Goal: Information Seeking & Learning: Learn about a topic

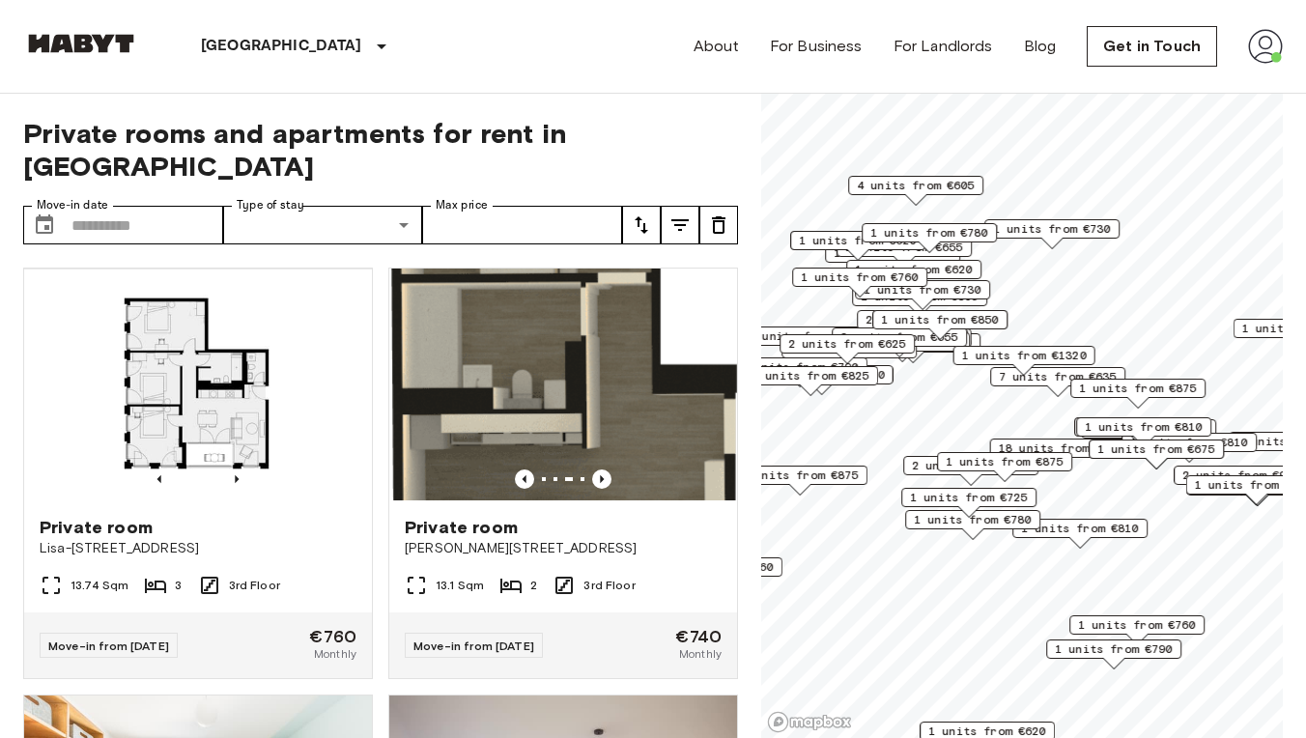
scroll to position [3916, 0]
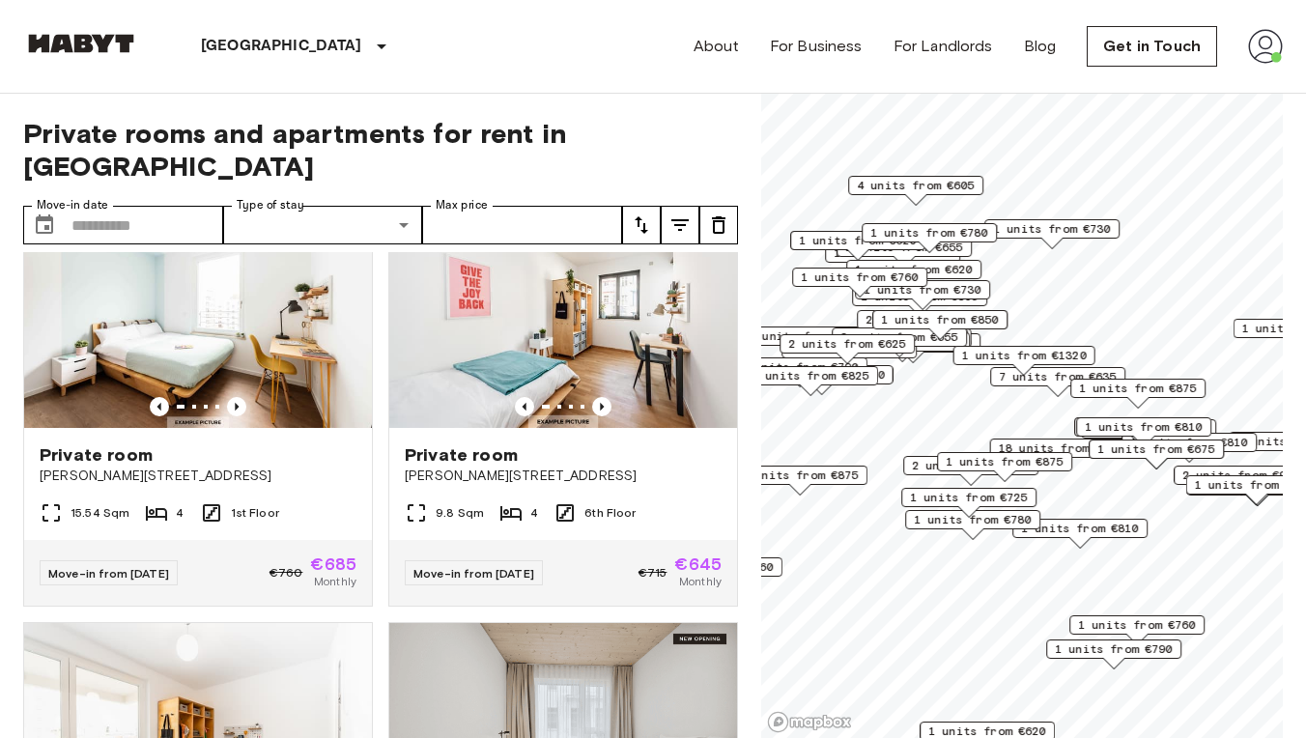
click at [98, 52] on img at bounding box center [81, 43] width 116 height 19
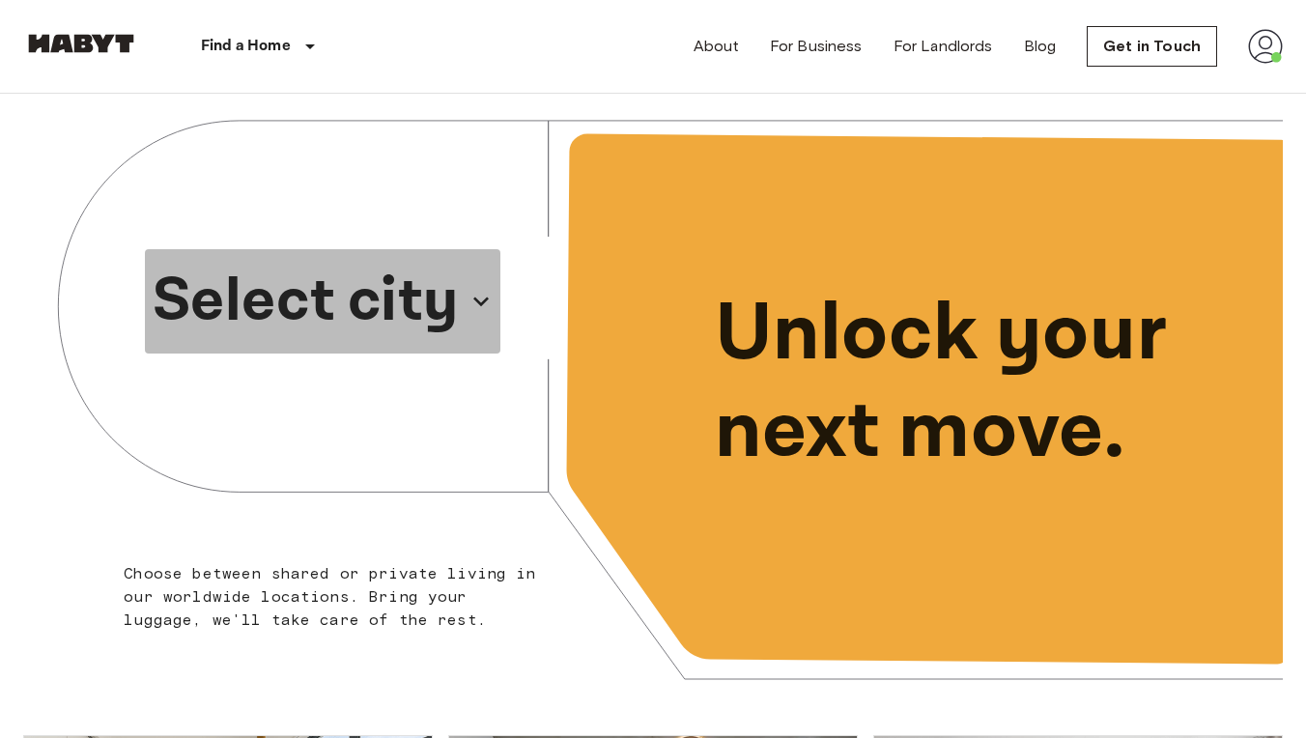
click at [344, 299] on p "Select city" at bounding box center [306, 301] width 306 height 93
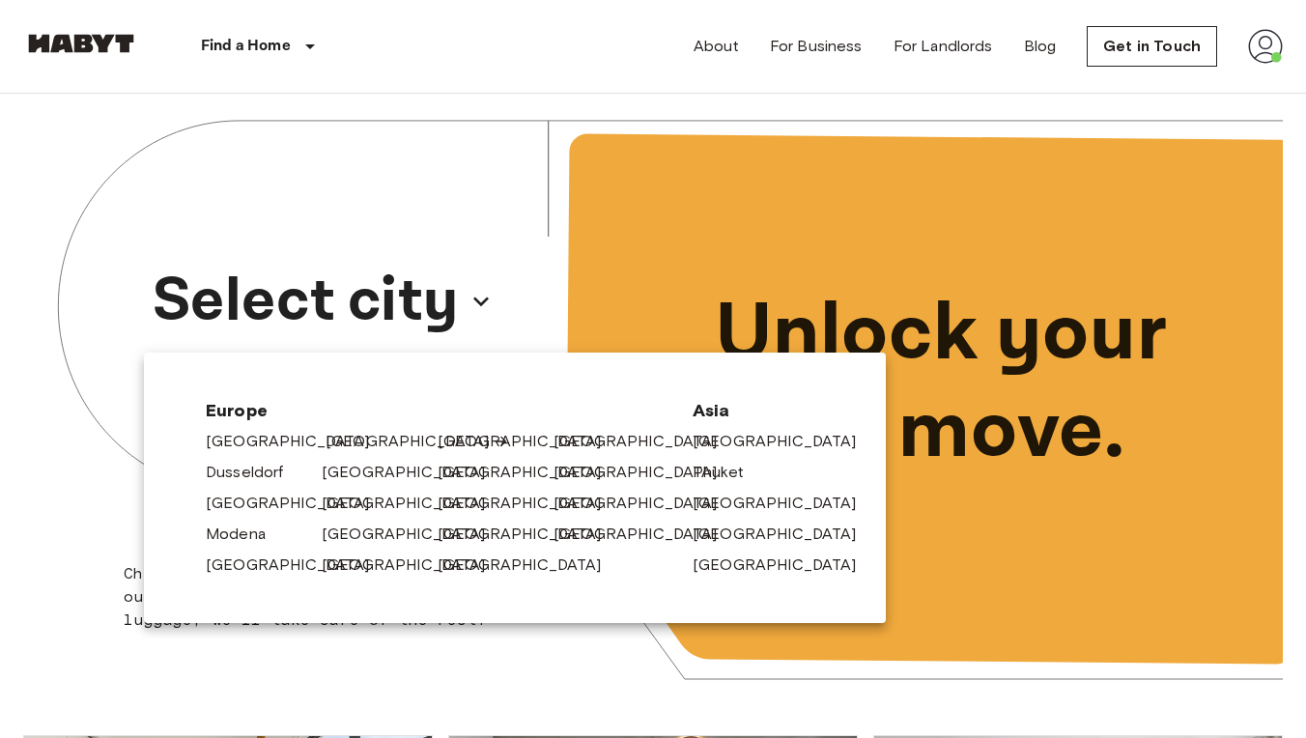
click at [350, 445] on link "[GEOGRAPHIC_DATA]" at bounding box center [418, 441] width 184 height 23
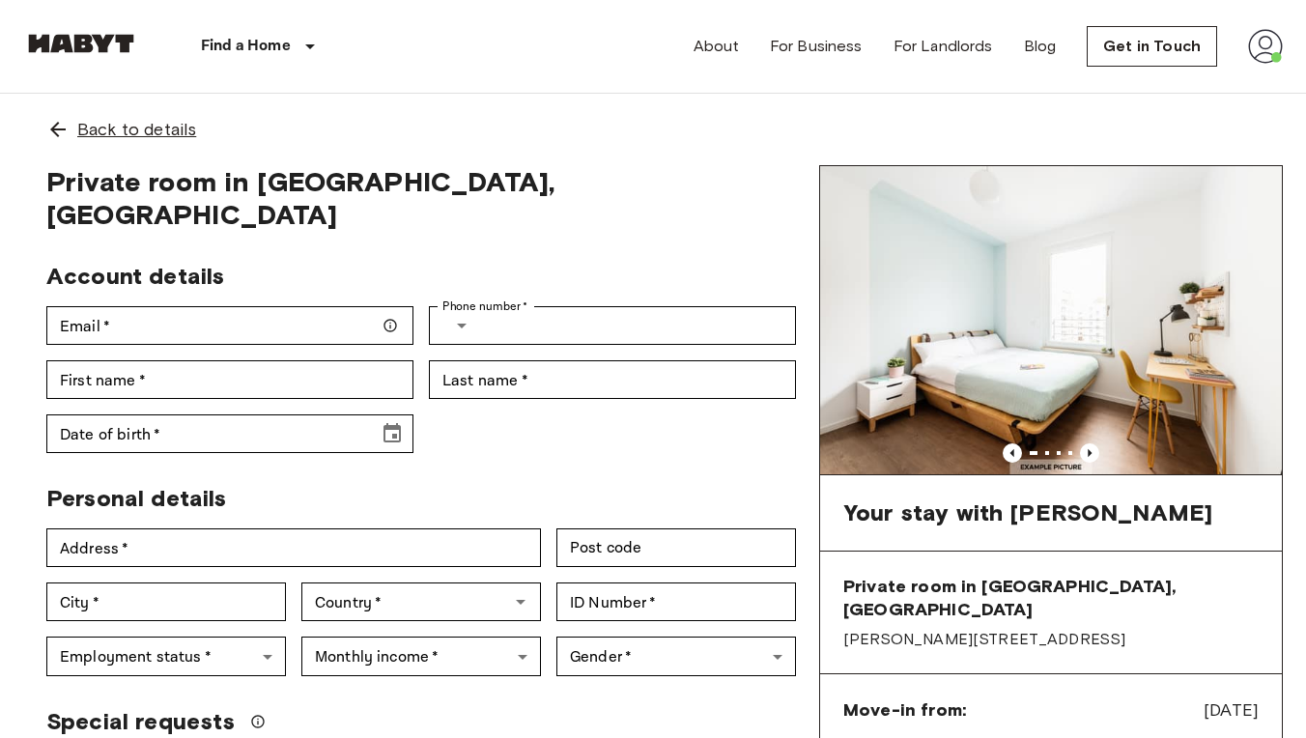
click at [135, 140] on span "Back to details" at bounding box center [136, 129] width 119 height 25
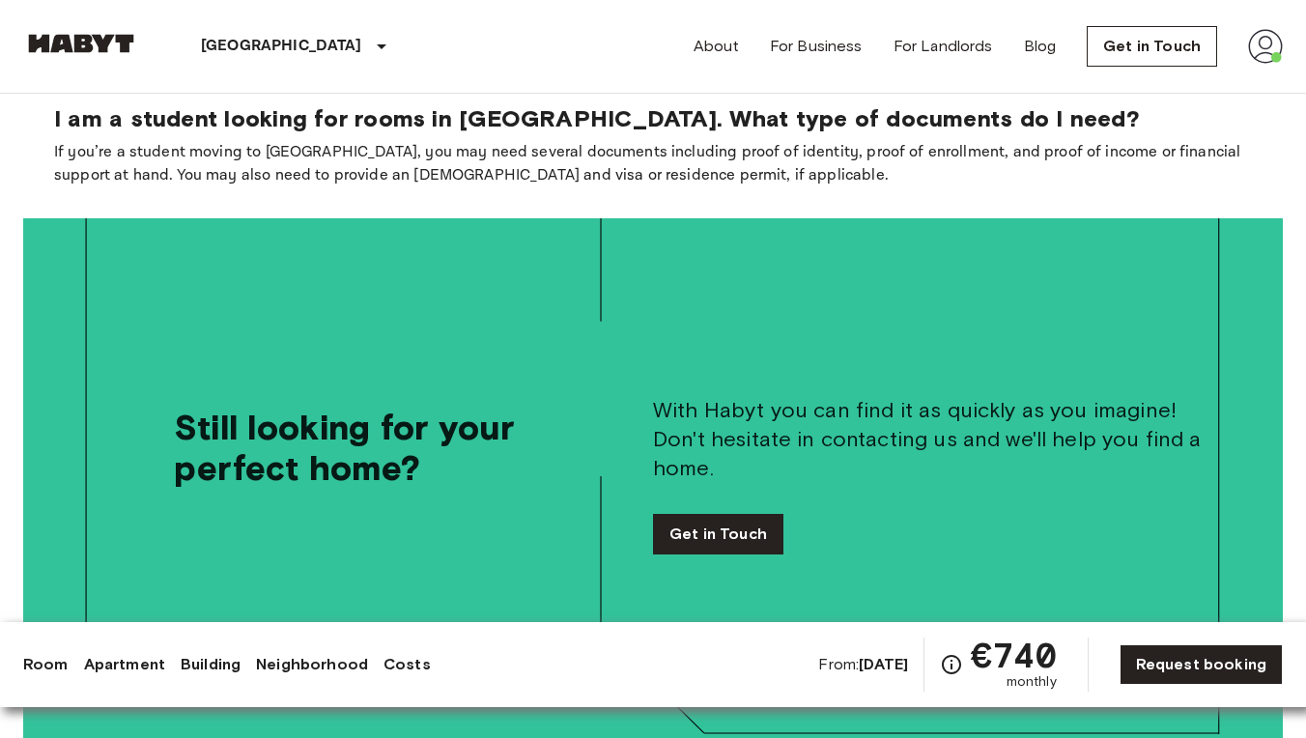
scroll to position [4199, 0]
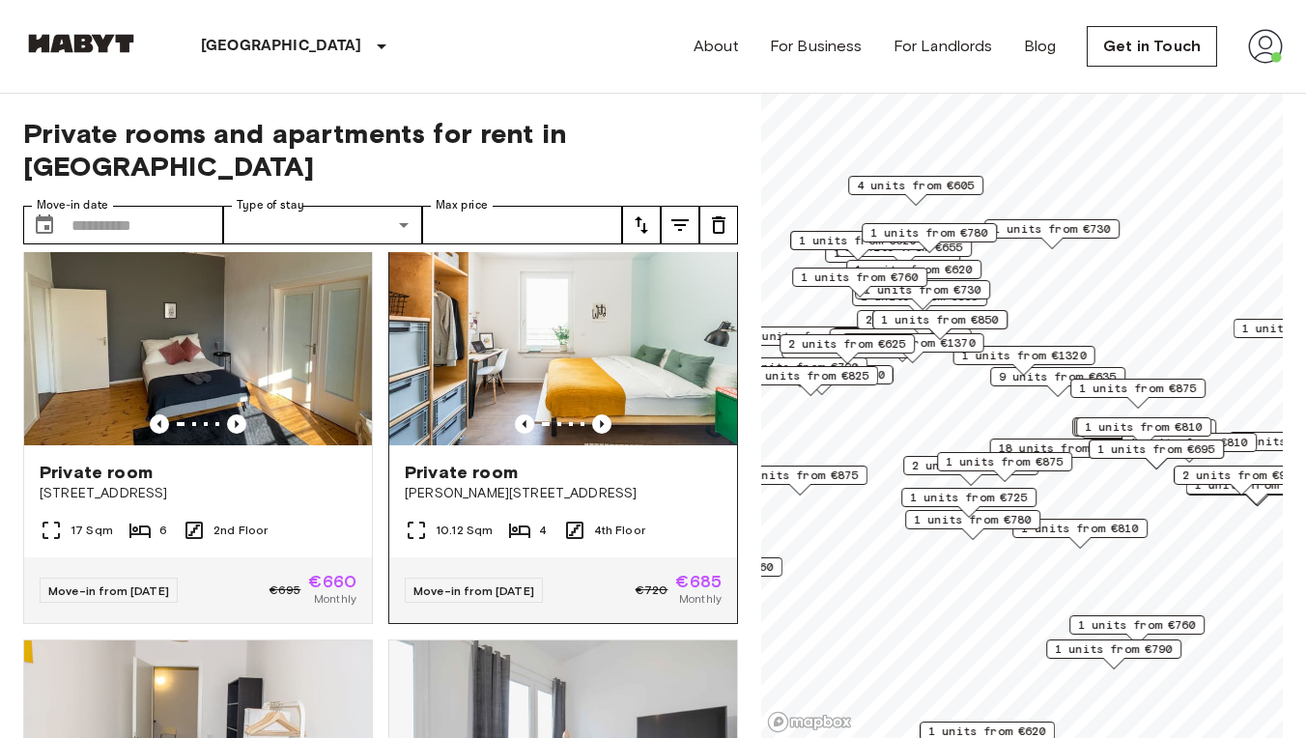
scroll to position [907, 0]
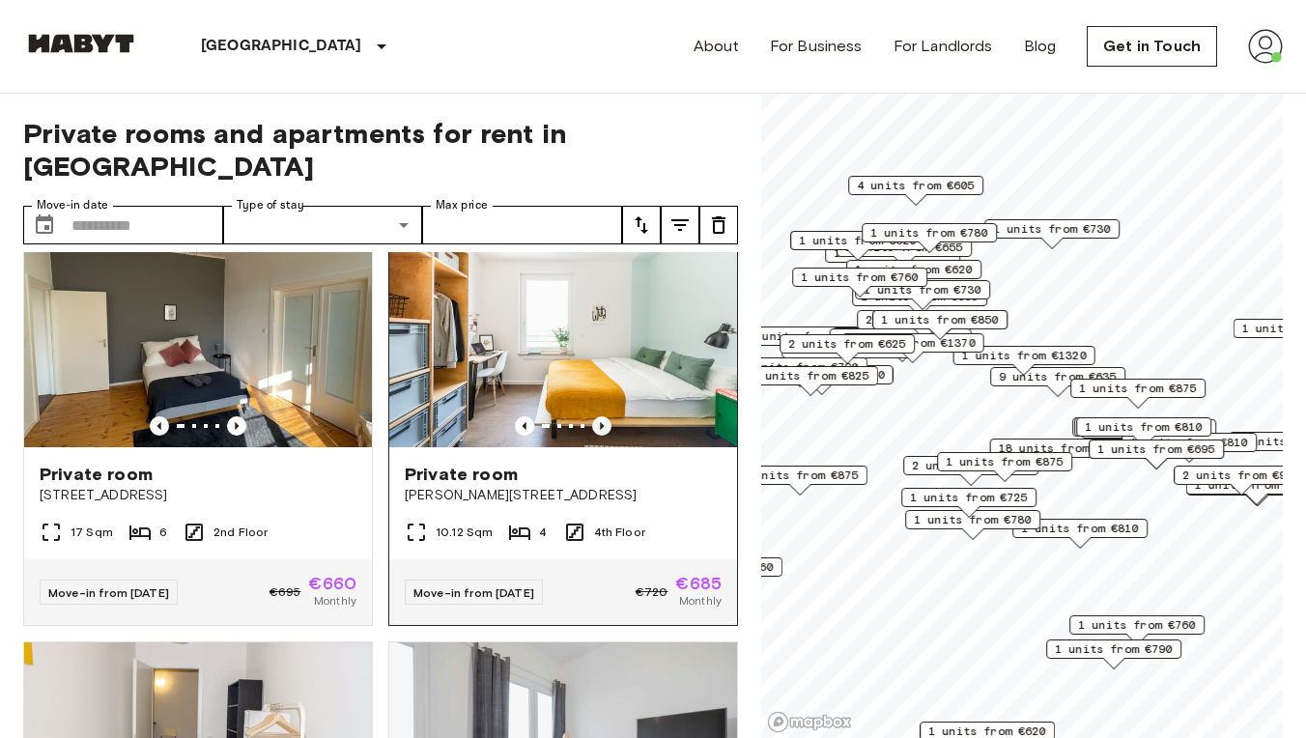
click at [604, 416] on icon "Previous image" at bounding box center [601, 425] width 19 height 19
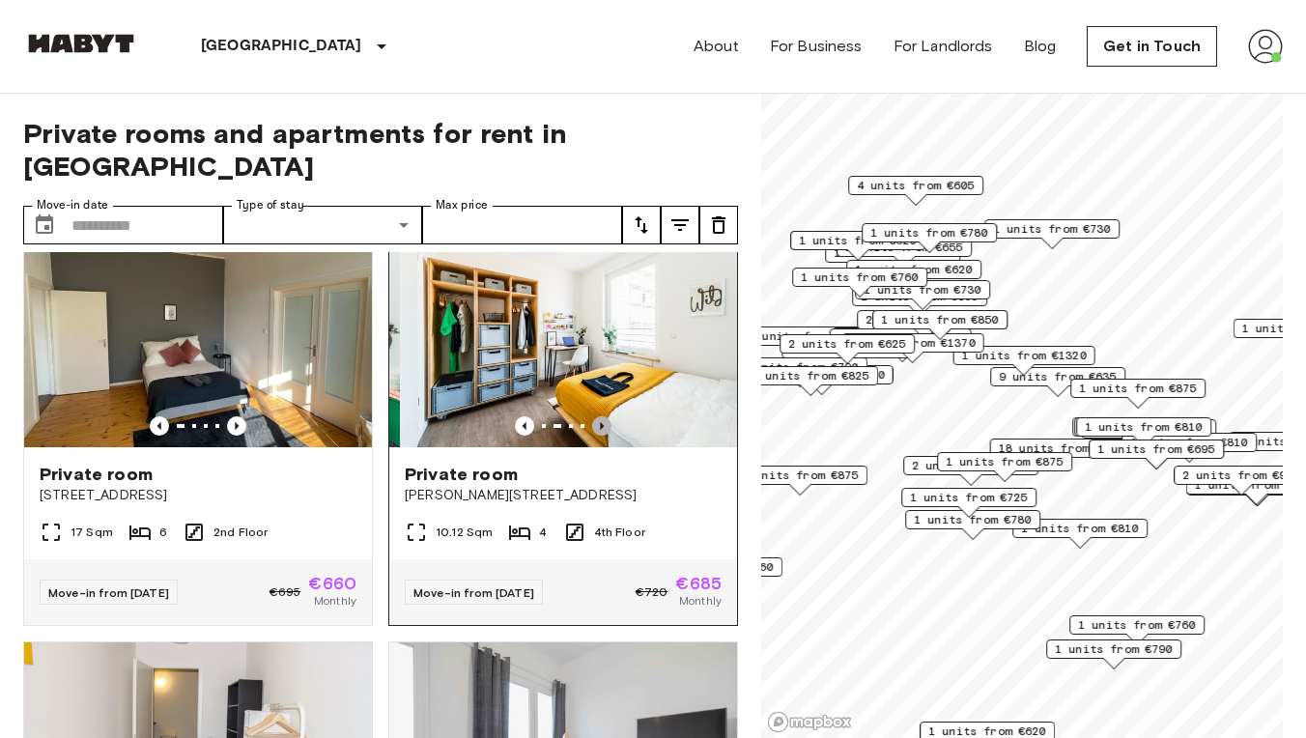
click at [604, 416] on icon "Previous image" at bounding box center [601, 425] width 19 height 19
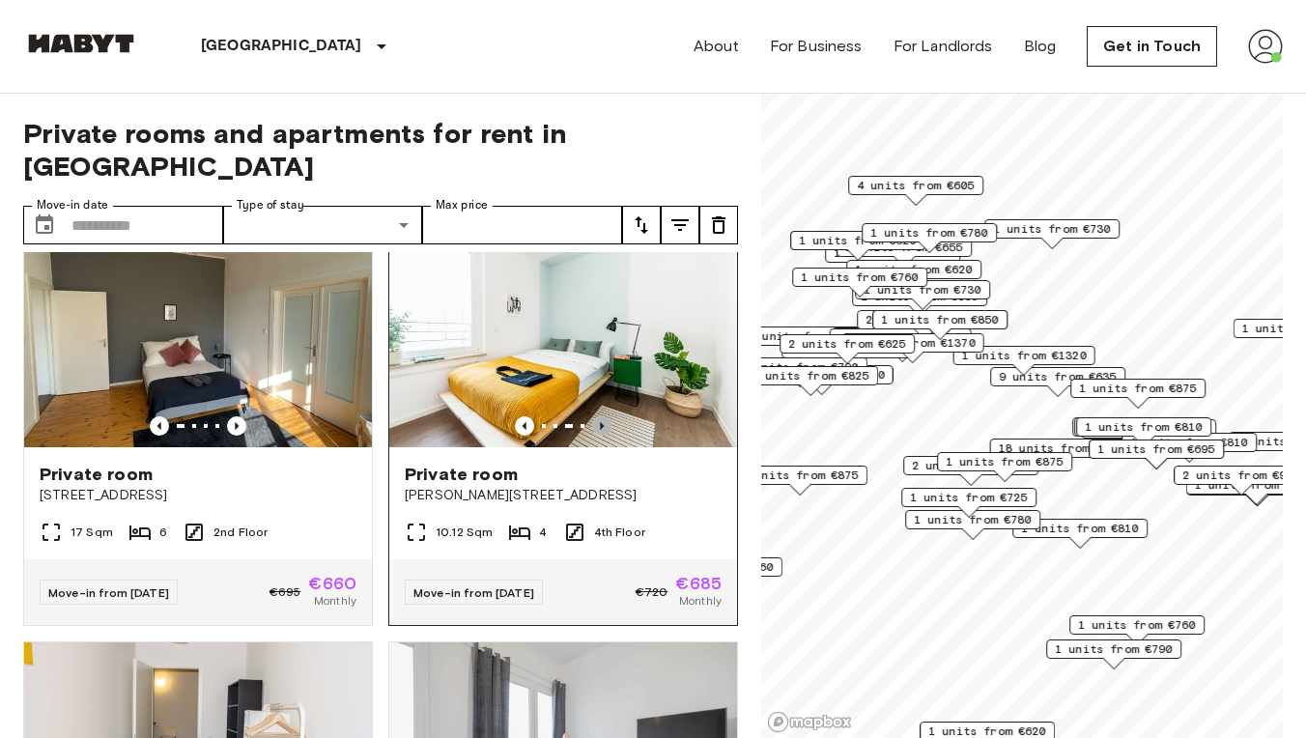
click at [604, 416] on icon "Previous image" at bounding box center [601, 425] width 19 height 19
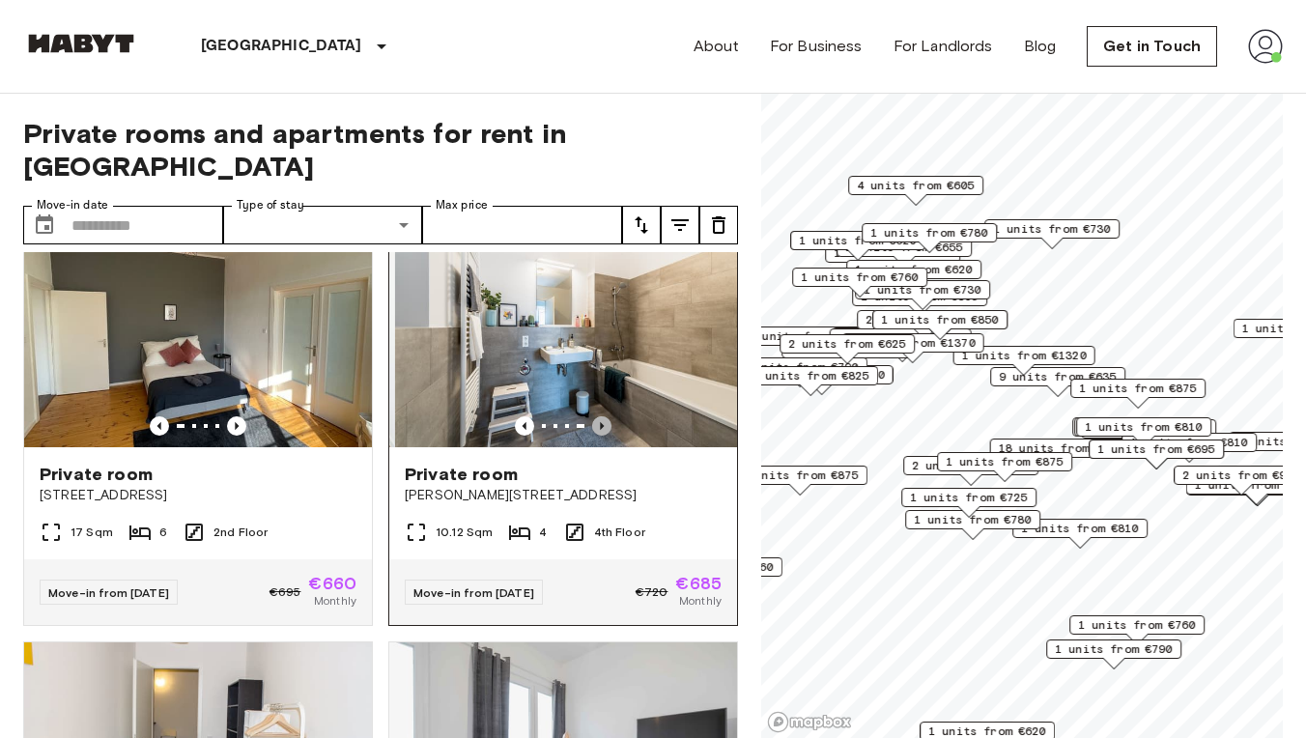
click at [604, 416] on icon "Previous image" at bounding box center [601, 425] width 19 height 19
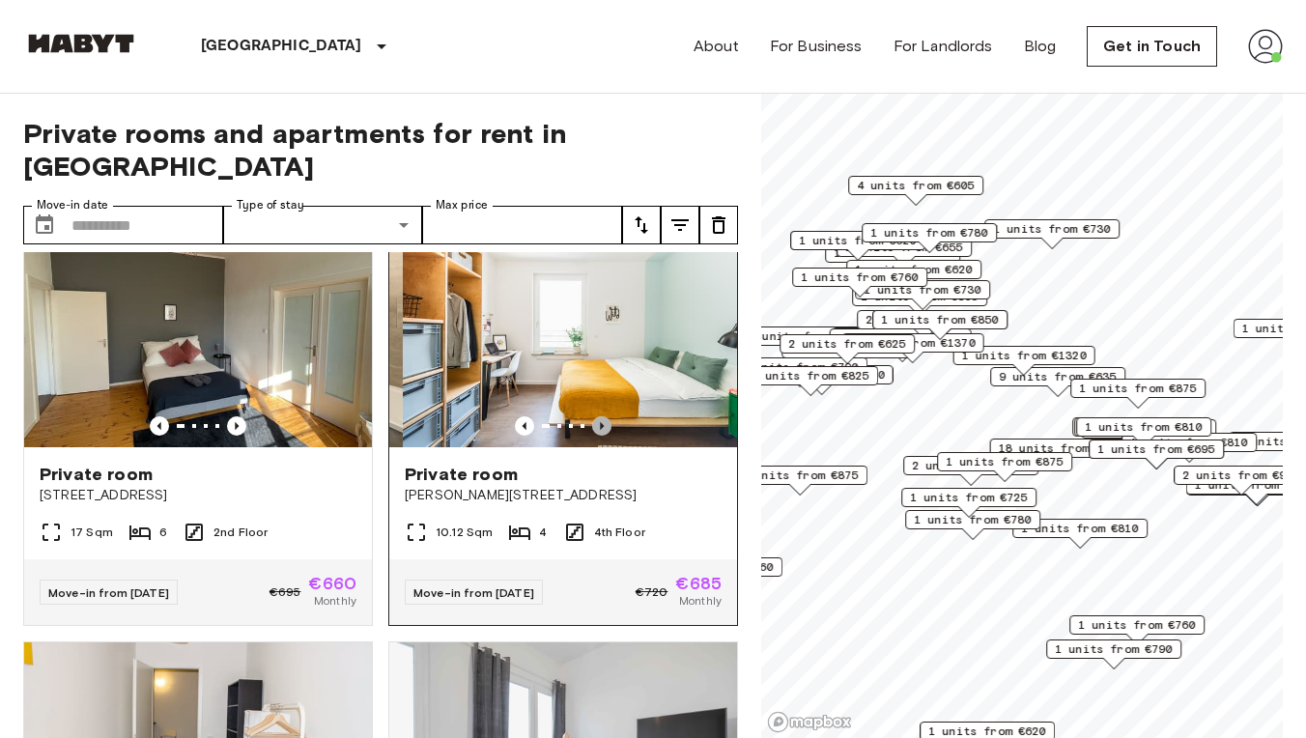
click at [604, 416] on icon "Previous image" at bounding box center [601, 425] width 19 height 19
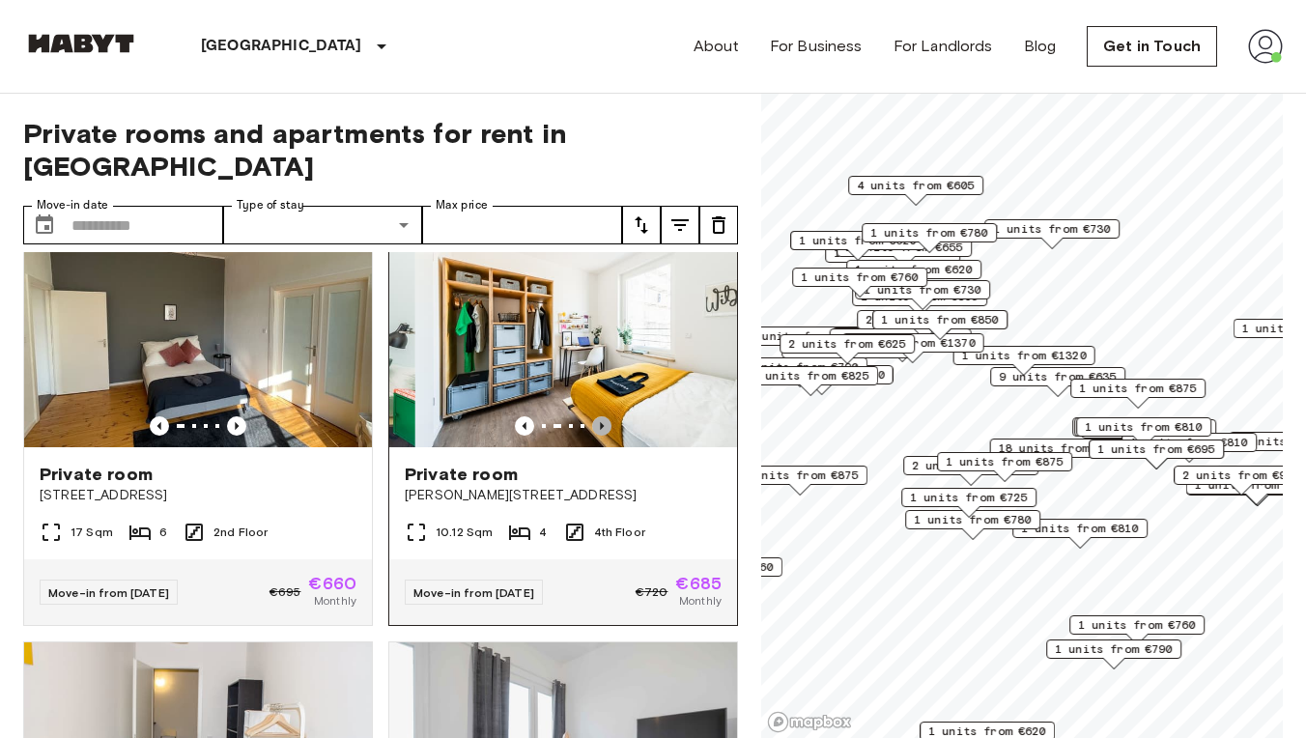
click at [604, 416] on icon "Previous image" at bounding box center [601, 425] width 19 height 19
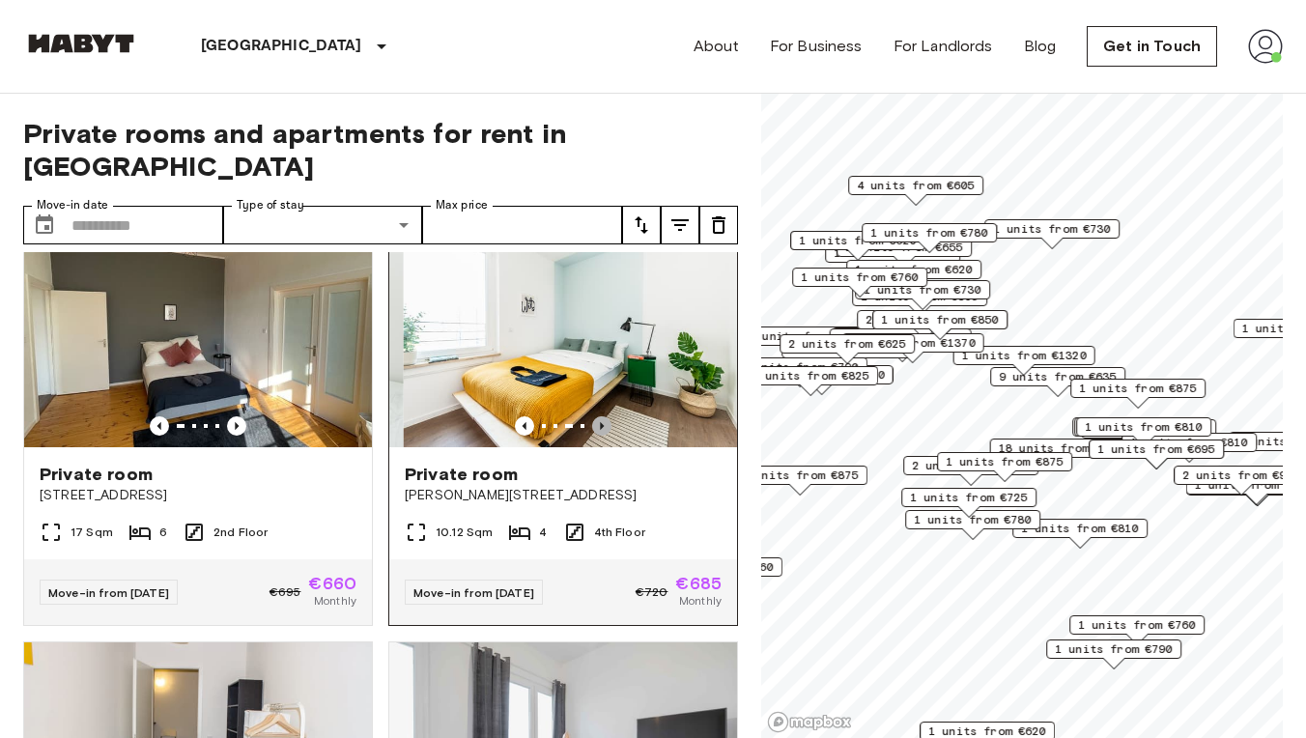
click at [604, 416] on icon "Previous image" at bounding box center [601, 425] width 19 height 19
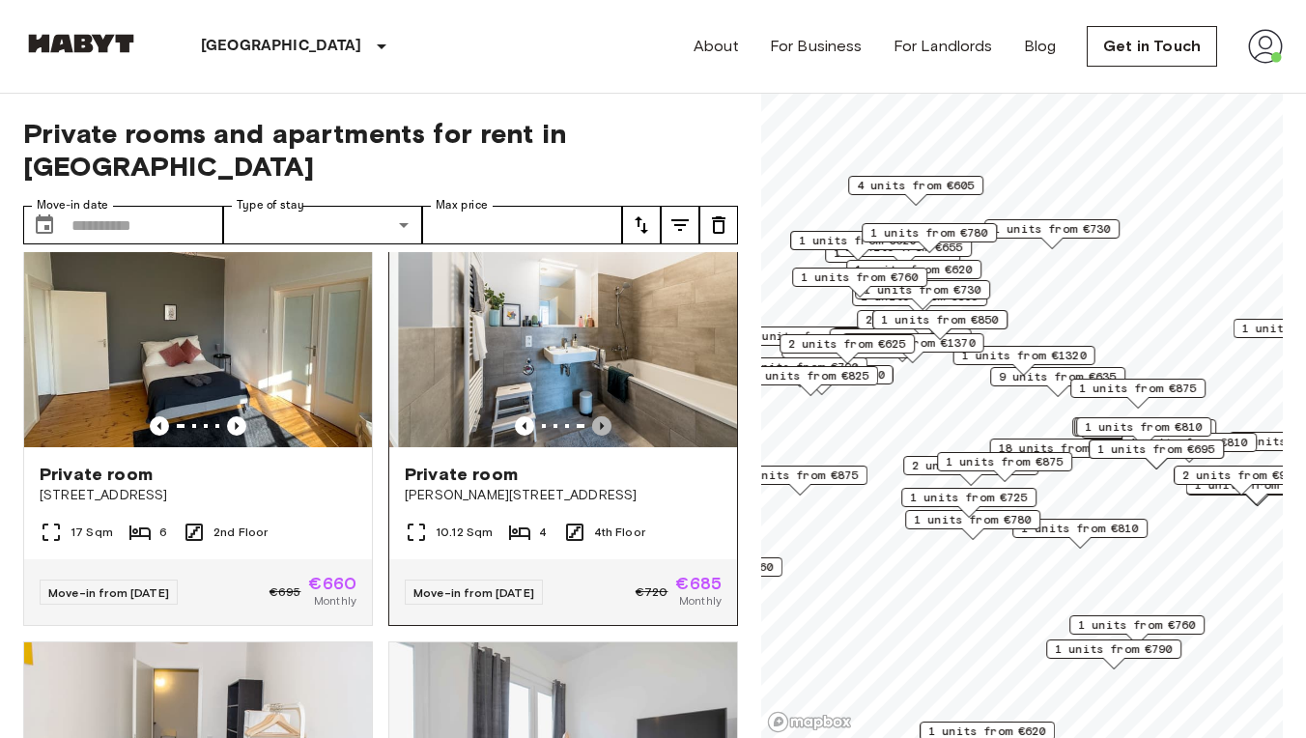
click at [604, 416] on icon "Previous image" at bounding box center [601, 425] width 19 height 19
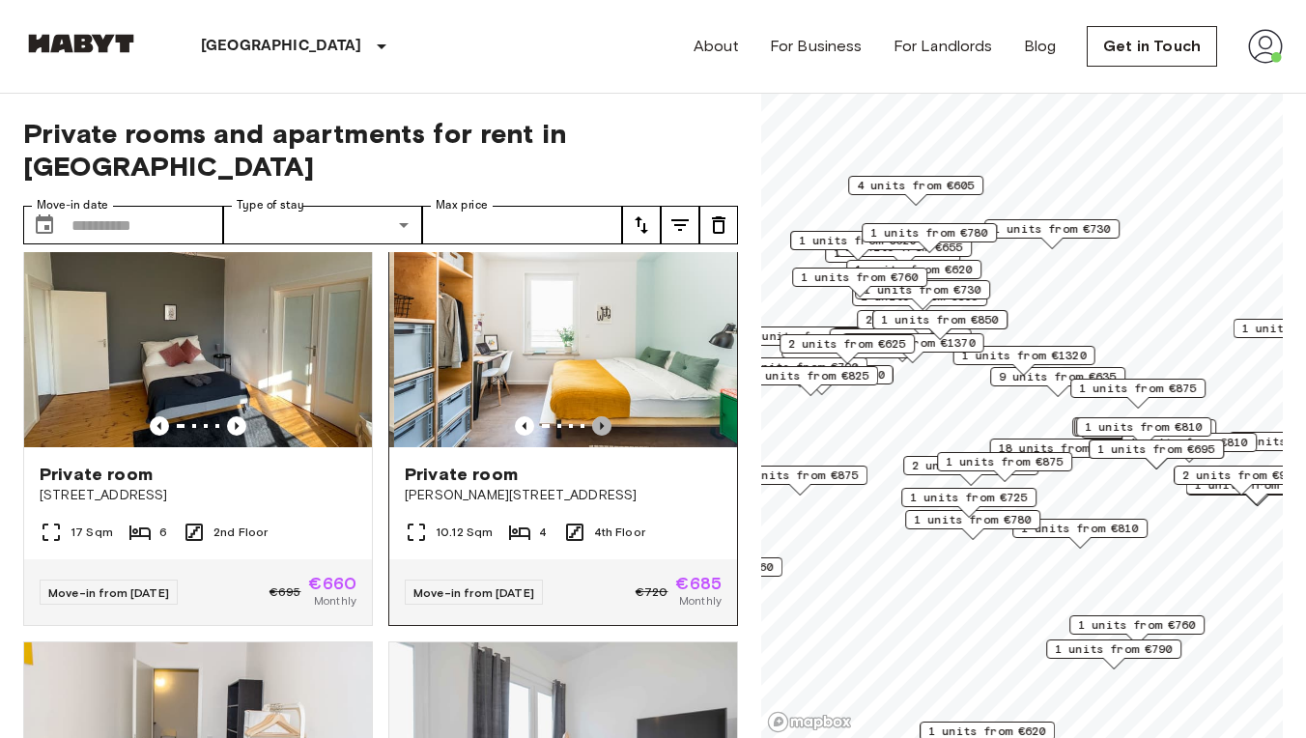
click at [604, 416] on icon "Previous image" at bounding box center [601, 425] width 19 height 19
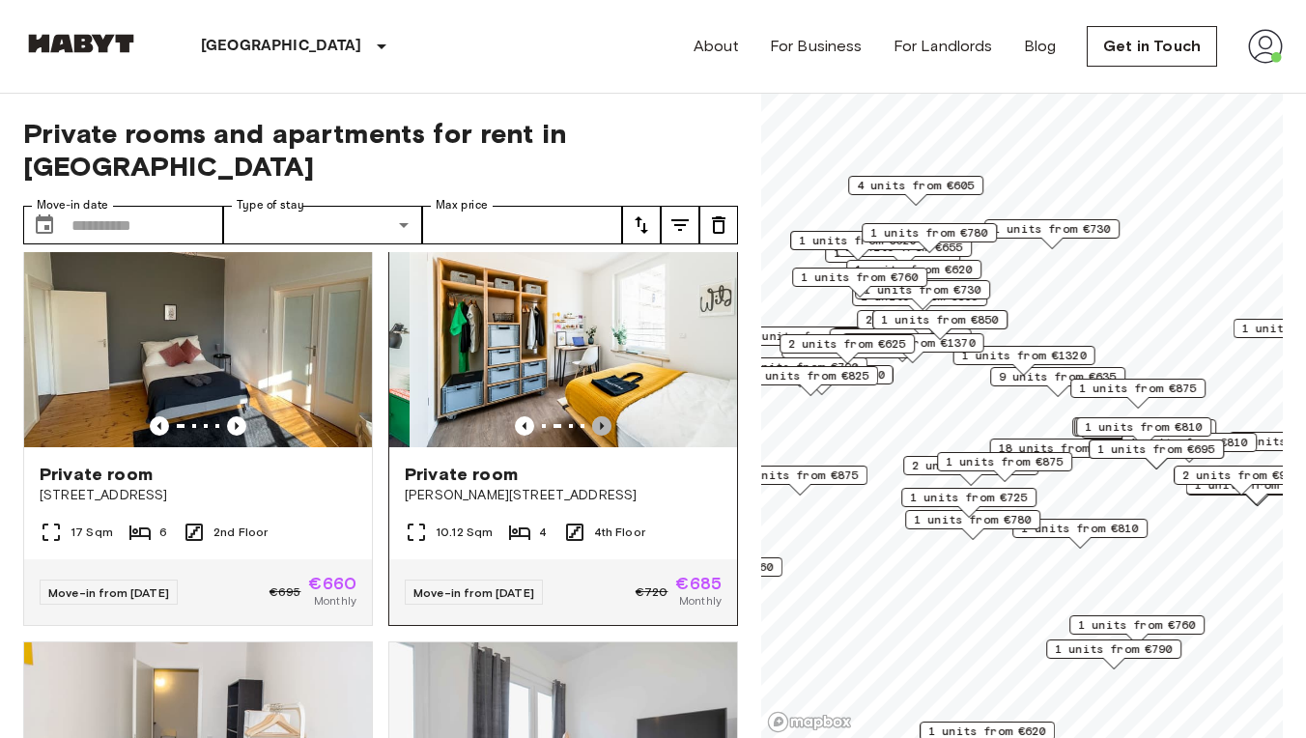
click at [604, 416] on icon "Previous image" at bounding box center [601, 425] width 19 height 19
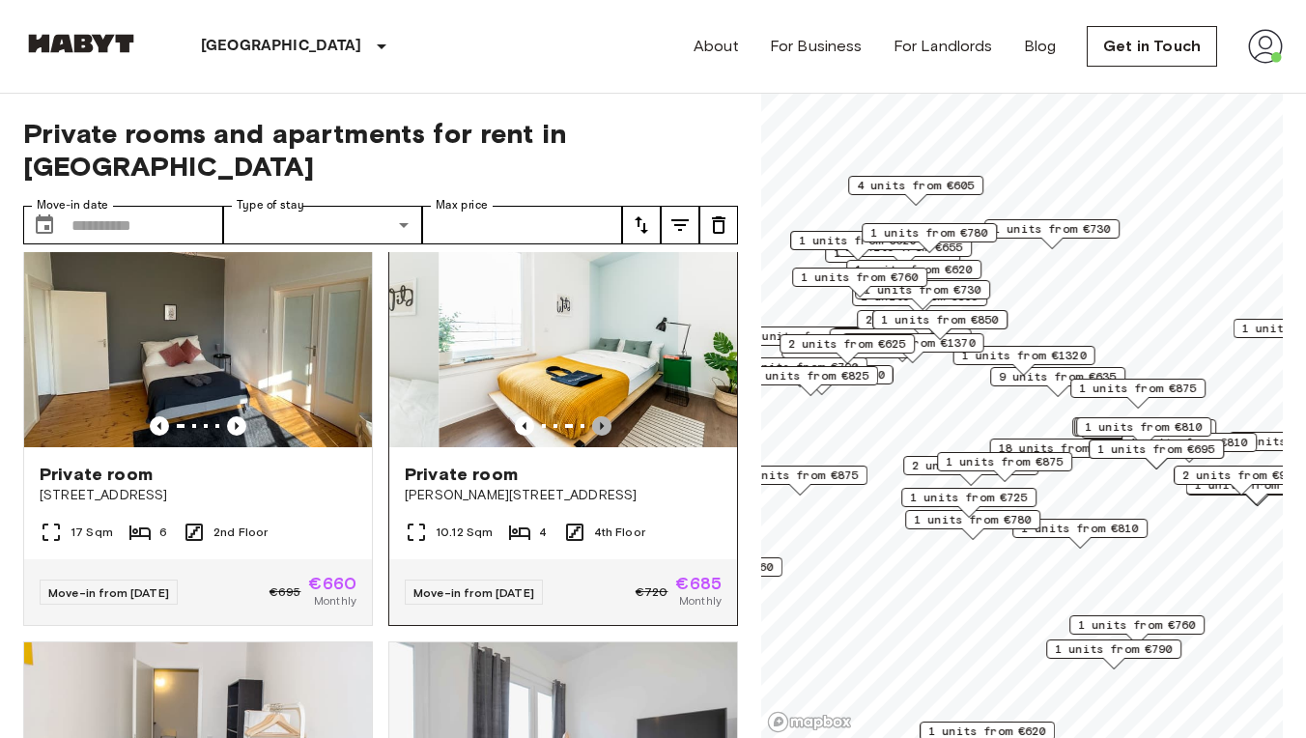
click at [604, 416] on icon "Previous image" at bounding box center [601, 425] width 19 height 19
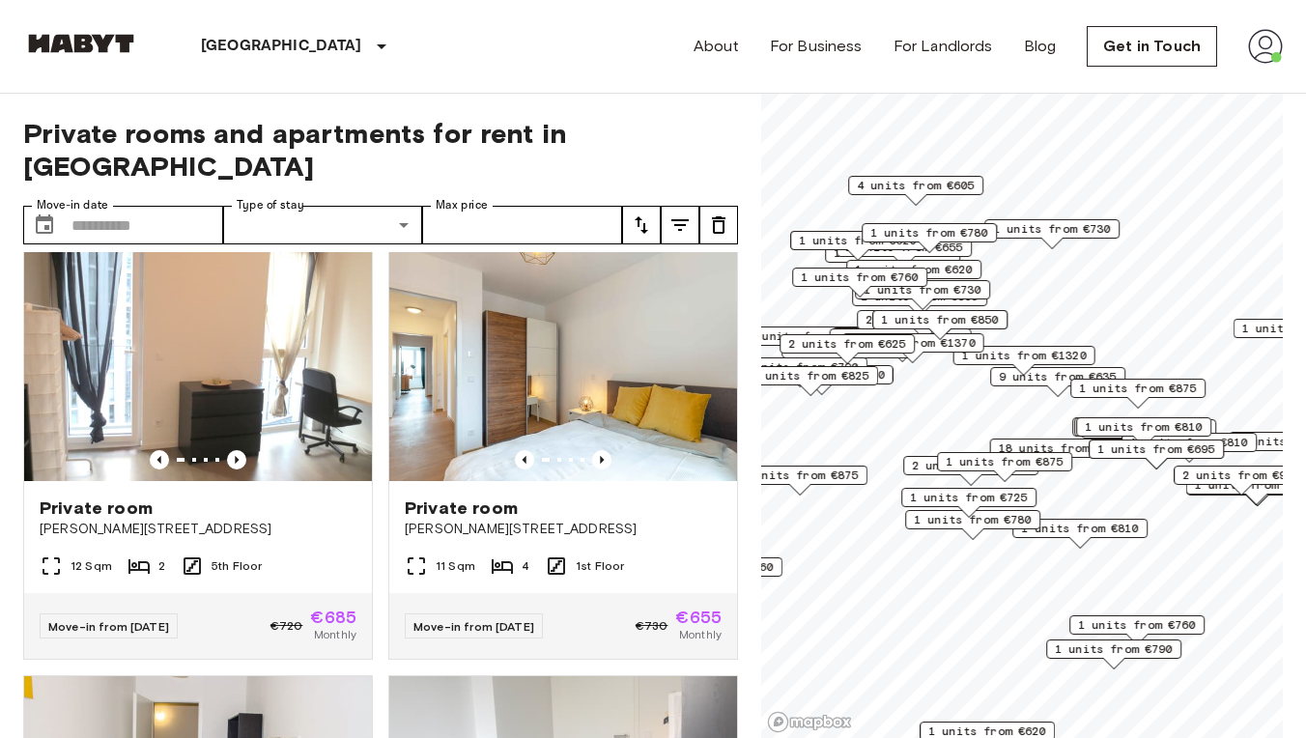
scroll to position [2587, 0]
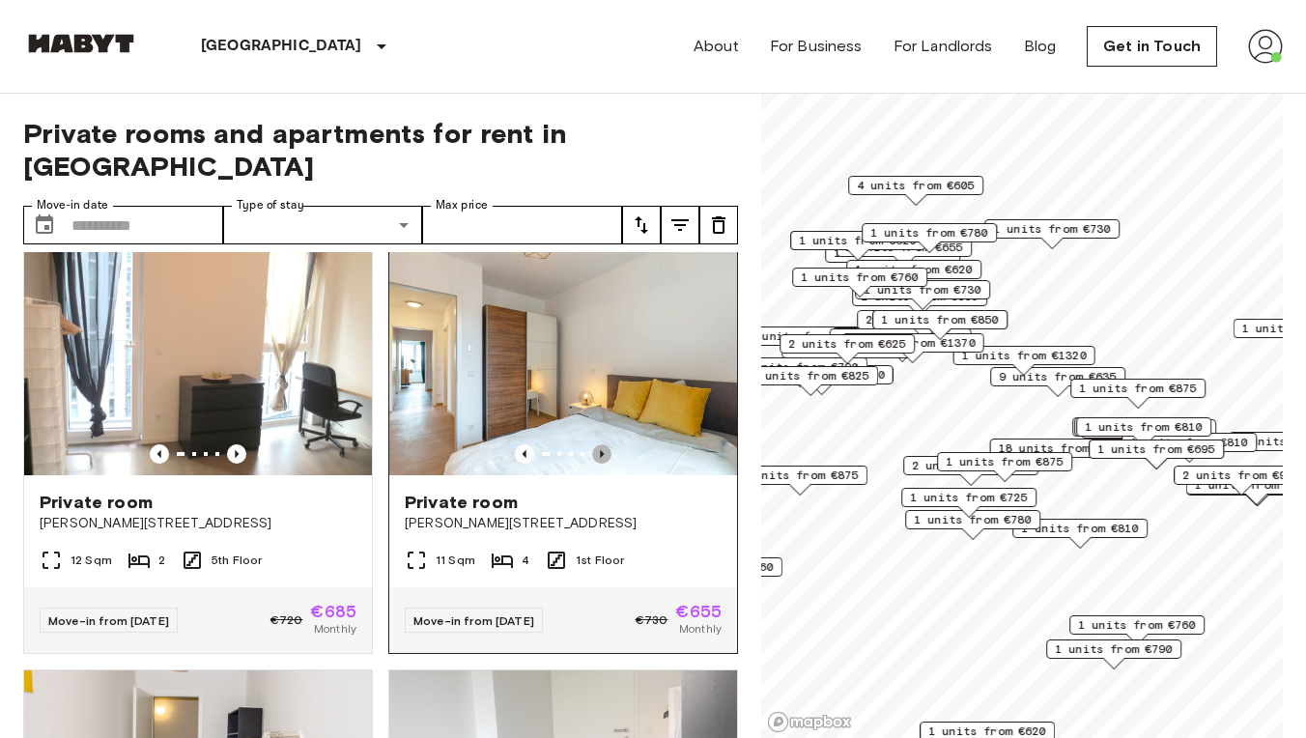
click at [609, 444] on icon "Previous image" at bounding box center [601, 453] width 19 height 19
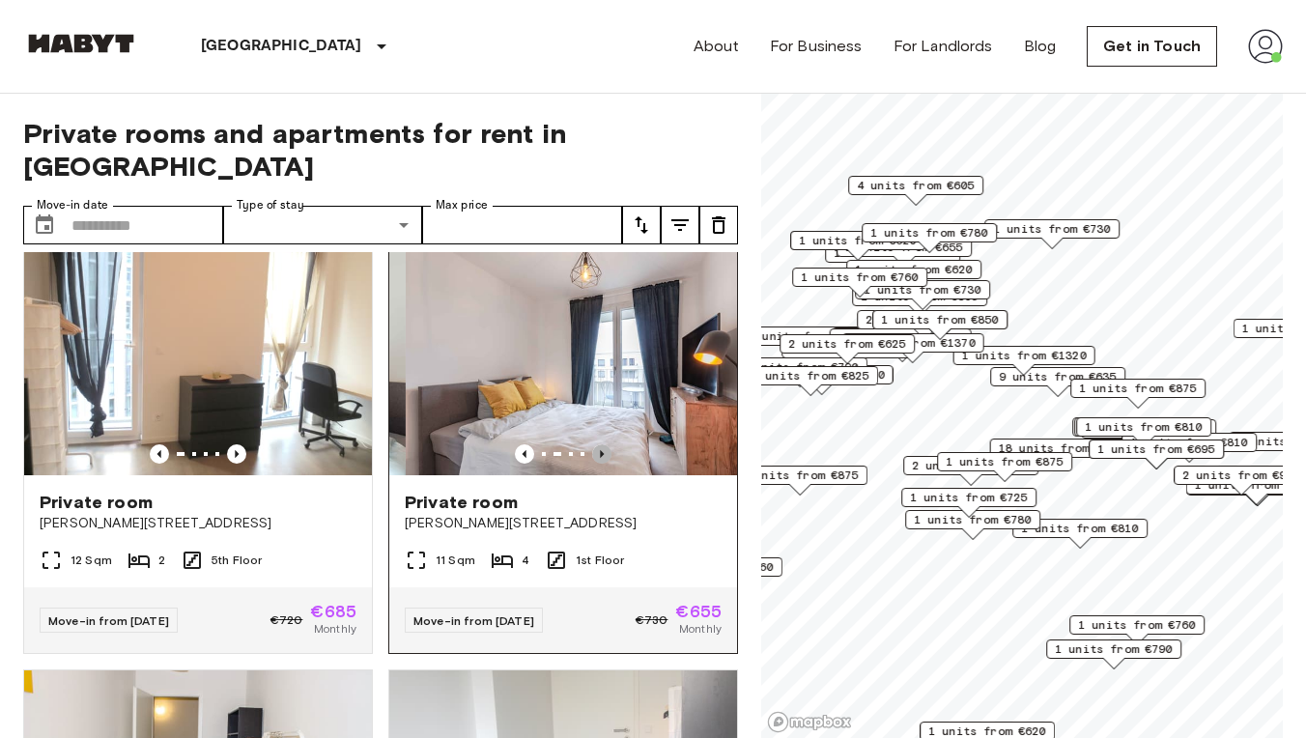
click at [609, 444] on icon "Previous image" at bounding box center [601, 453] width 19 height 19
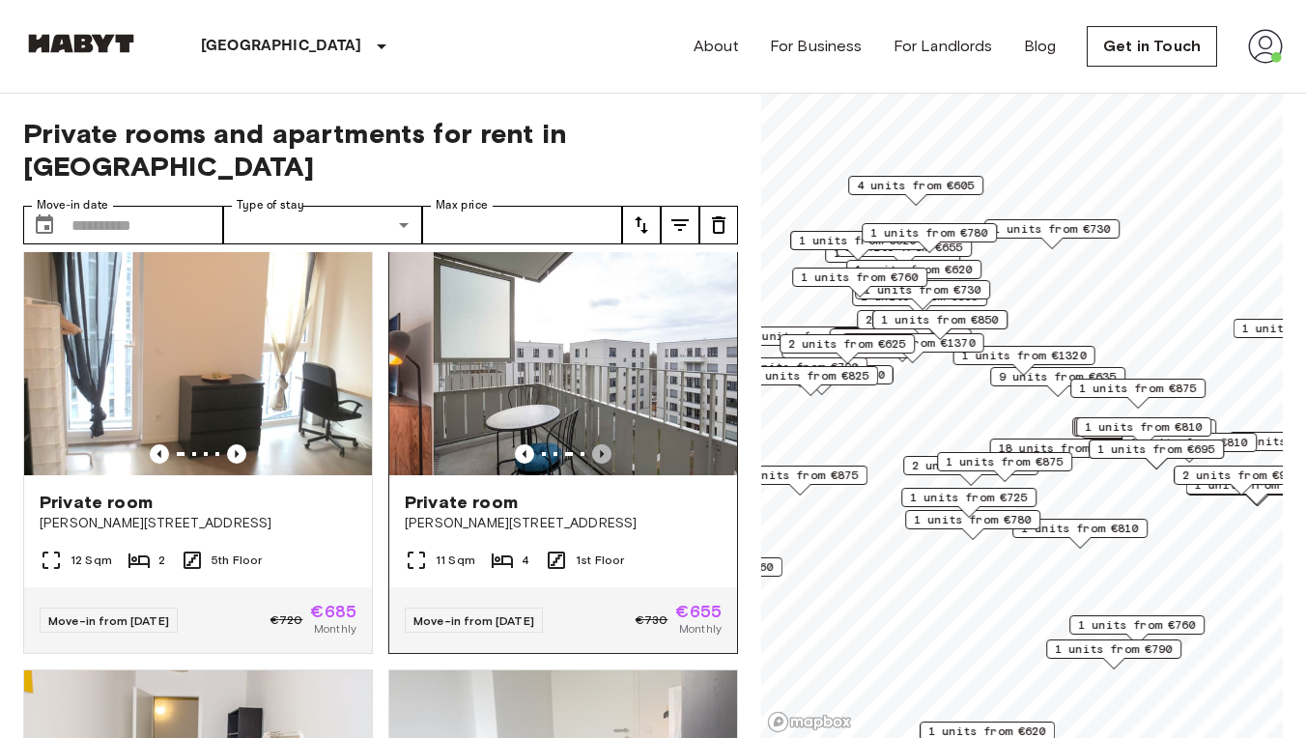
click at [609, 444] on icon "Previous image" at bounding box center [601, 453] width 19 height 19
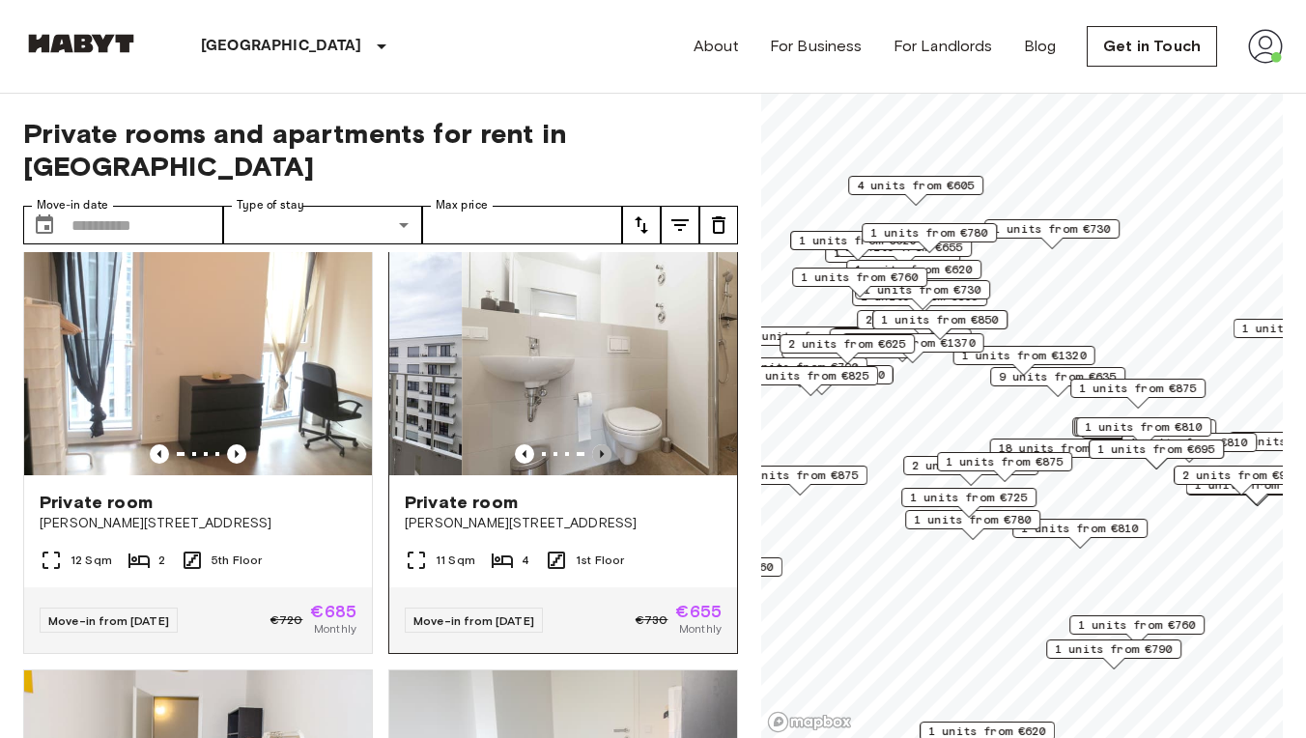
click at [609, 444] on icon "Previous image" at bounding box center [601, 453] width 19 height 19
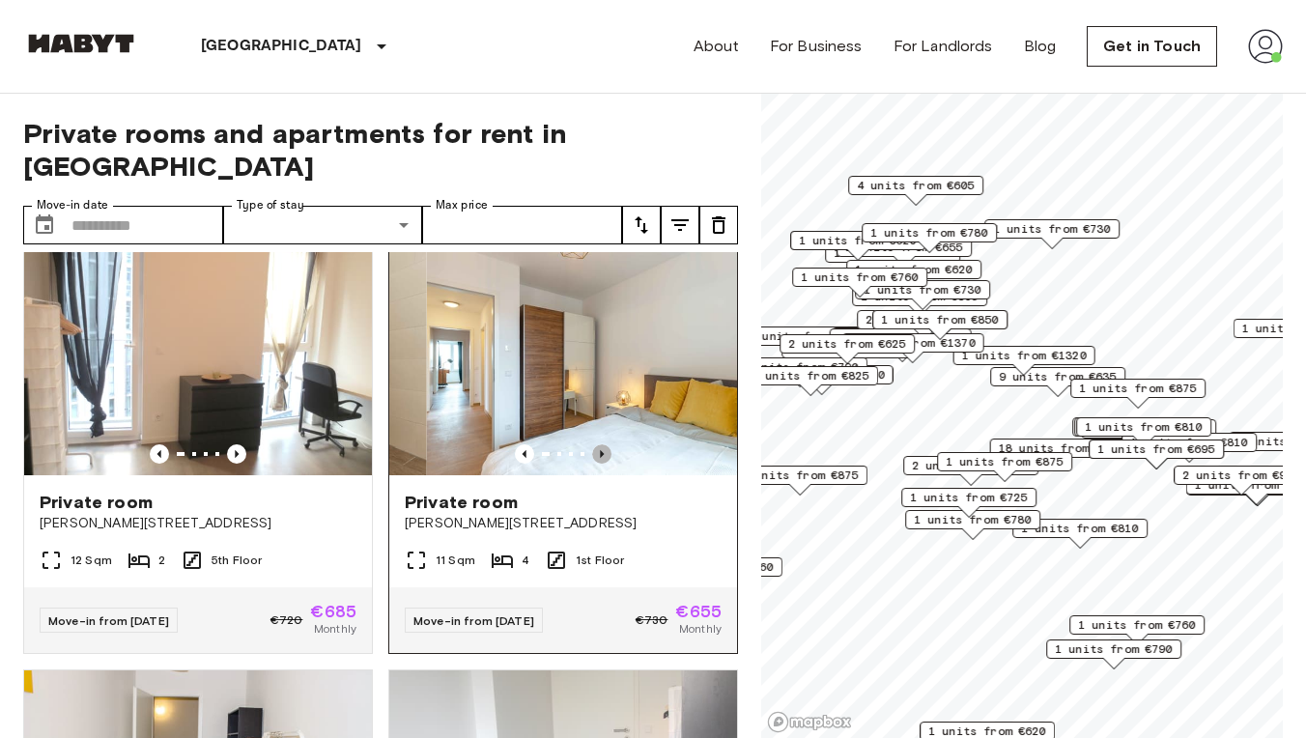
click at [609, 444] on icon "Previous image" at bounding box center [601, 453] width 19 height 19
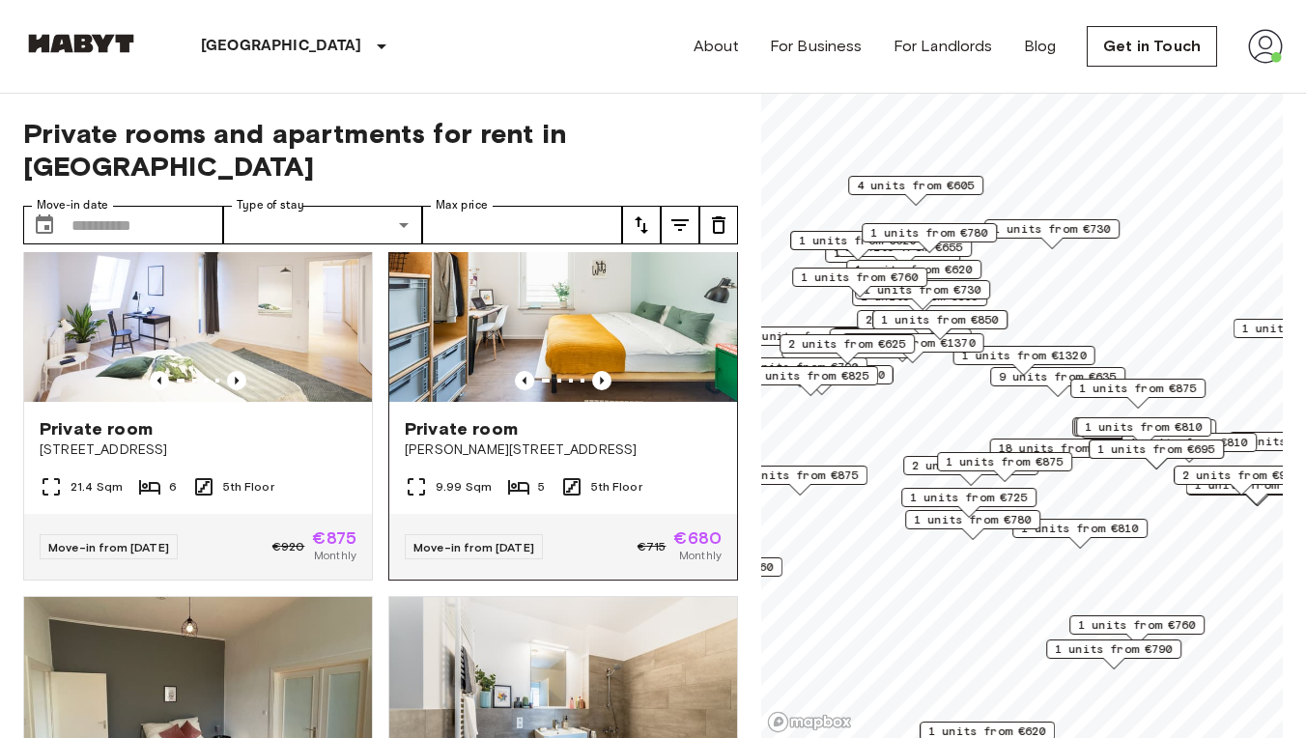
scroll to position [688, 0]
